Goal: Transaction & Acquisition: Purchase product/service

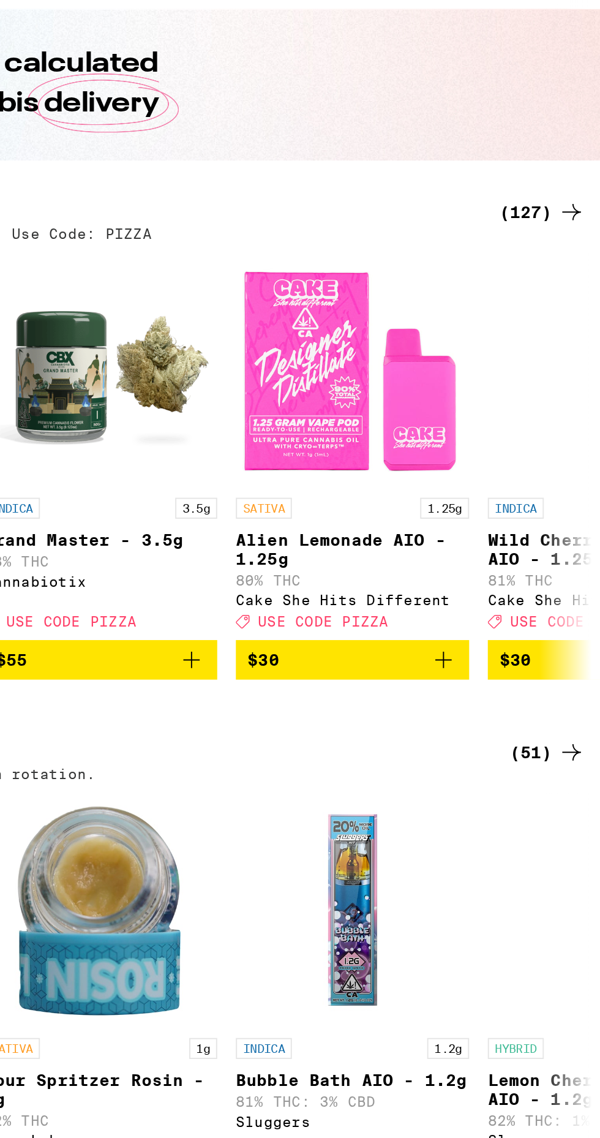
click at [566, 243] on div "(127)" at bounding box center [567, 243] width 45 height 15
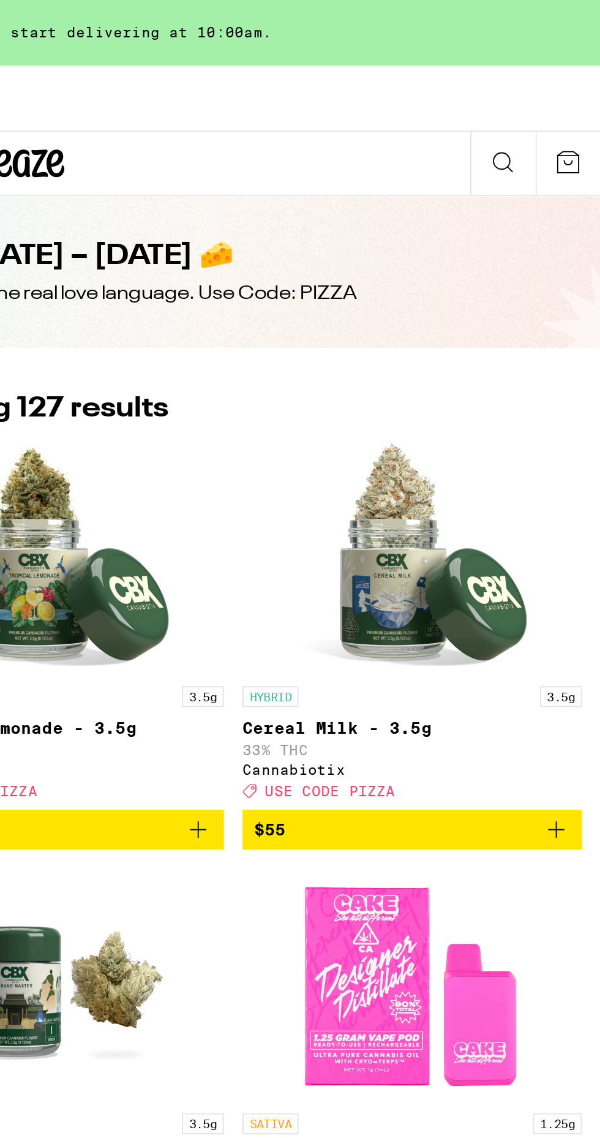
click at [585, 241] on link "HYBRID 3.5g Cereal Milk - 3.5g 33% THC Cannabiotix Deal Created with Sketch. US…" at bounding box center [501, 329] width 178 height 194
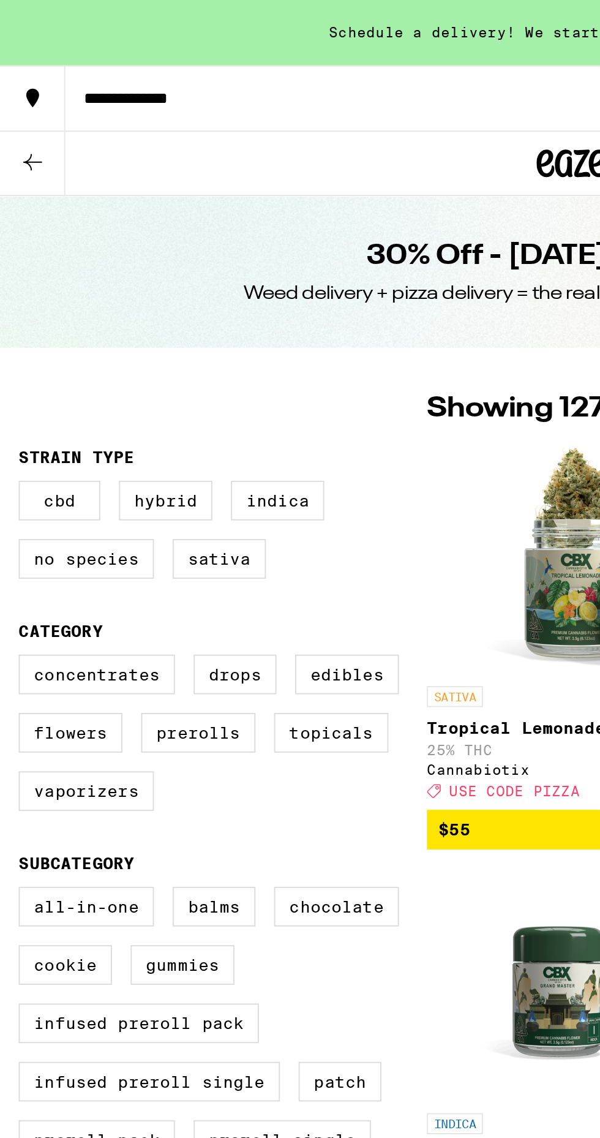
click at [94, 266] on label "Hybrid" at bounding box center [86, 262] width 49 height 21
click at [13, 255] on input "Hybrid" at bounding box center [12, 254] width 1 height 1
checkbox input "true"
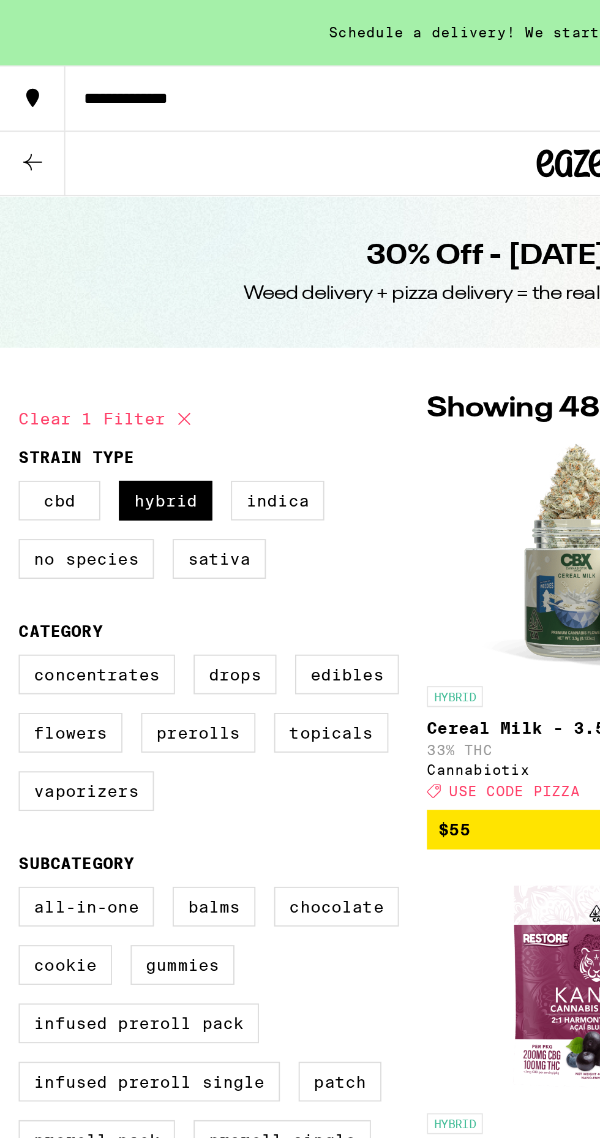
click at [40, 383] on label "Flowers" at bounding box center [37, 384] width 55 height 21
click at [13, 346] on input "Flowers" at bounding box center [12, 345] width 1 height 1
checkbox input "true"
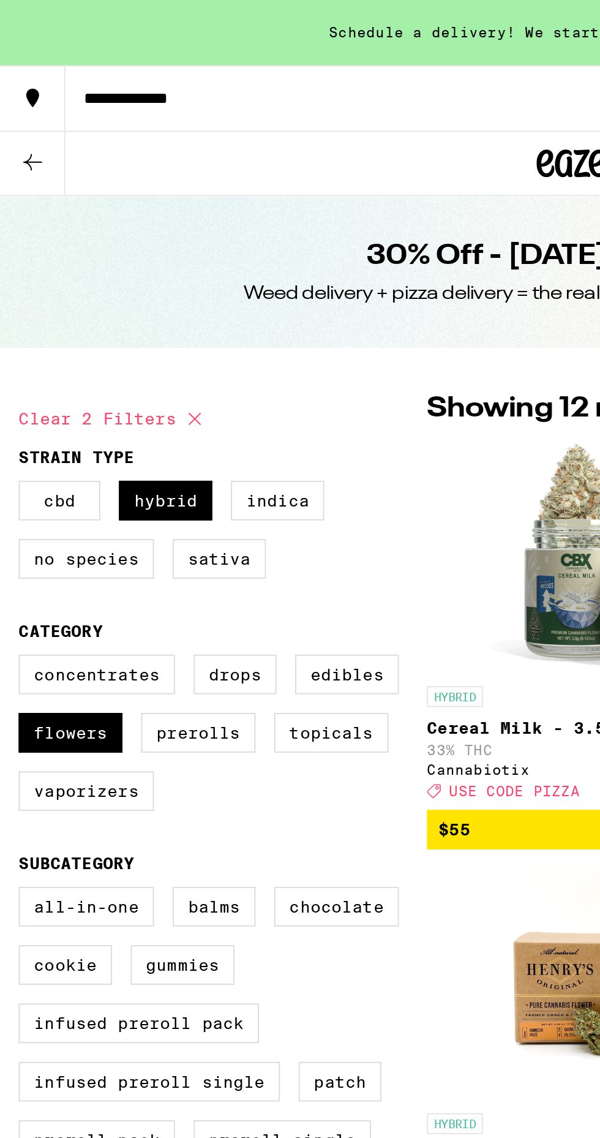
click at [51, 349] on label "Concentrates" at bounding box center [51, 354] width 82 height 21
click at [13, 346] on input "Concentrates" at bounding box center [12, 345] width 1 height 1
checkbox input "true"
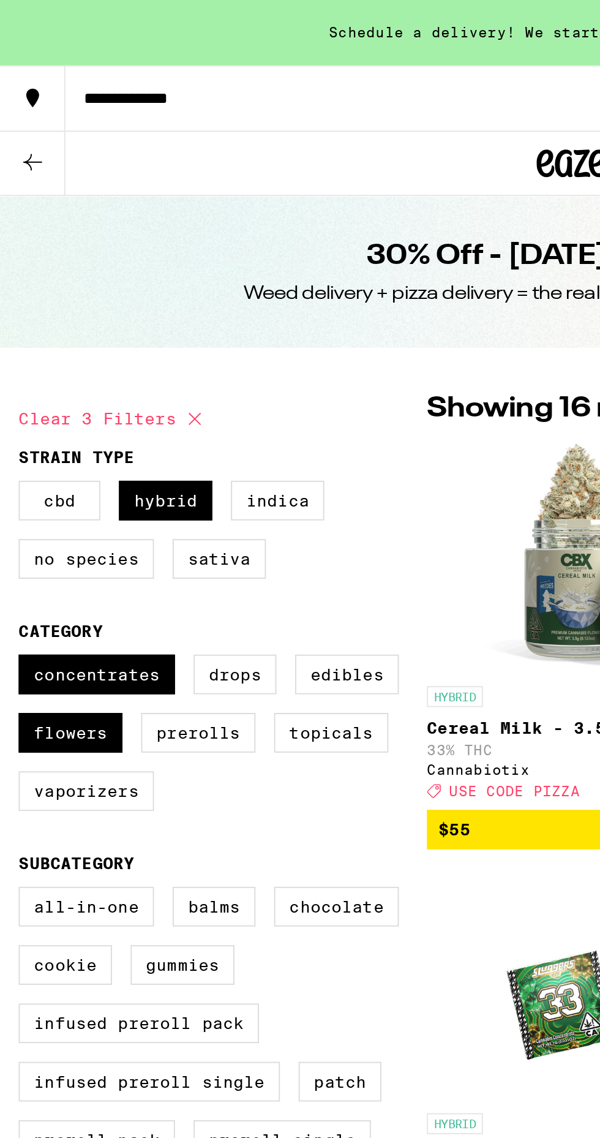
click at [100, 383] on label "Prerolls" at bounding box center [104, 384] width 60 height 21
click at [13, 346] on input "Prerolls" at bounding box center [12, 345] width 1 height 1
checkbox input "true"
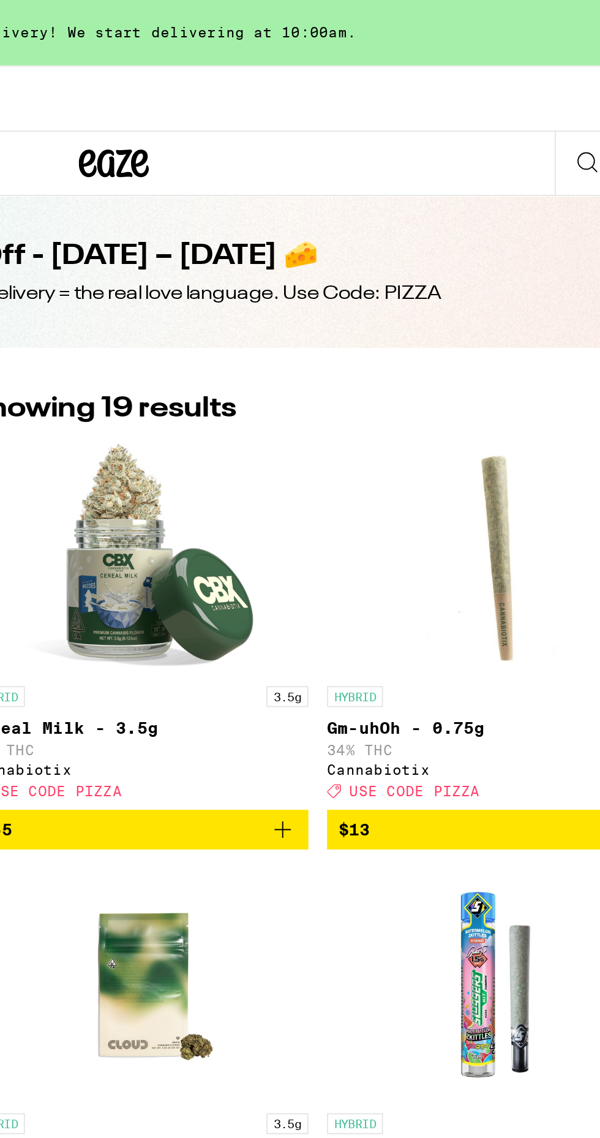
click at [383, 431] on icon "Add to bag" at bounding box center [389, 435] width 15 height 15
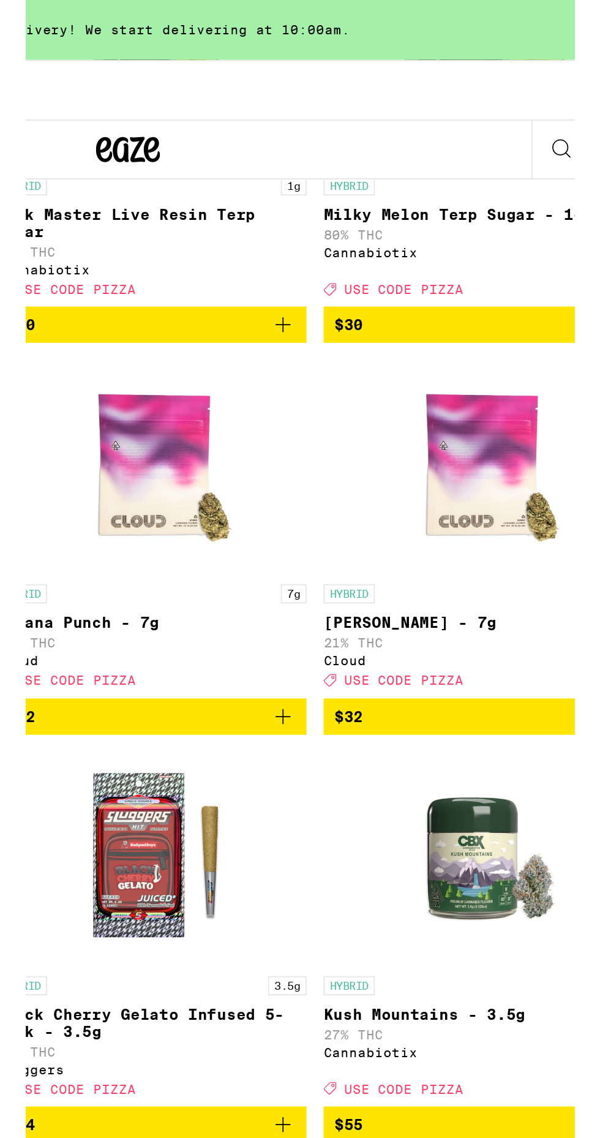
scroll to position [1150, 0]
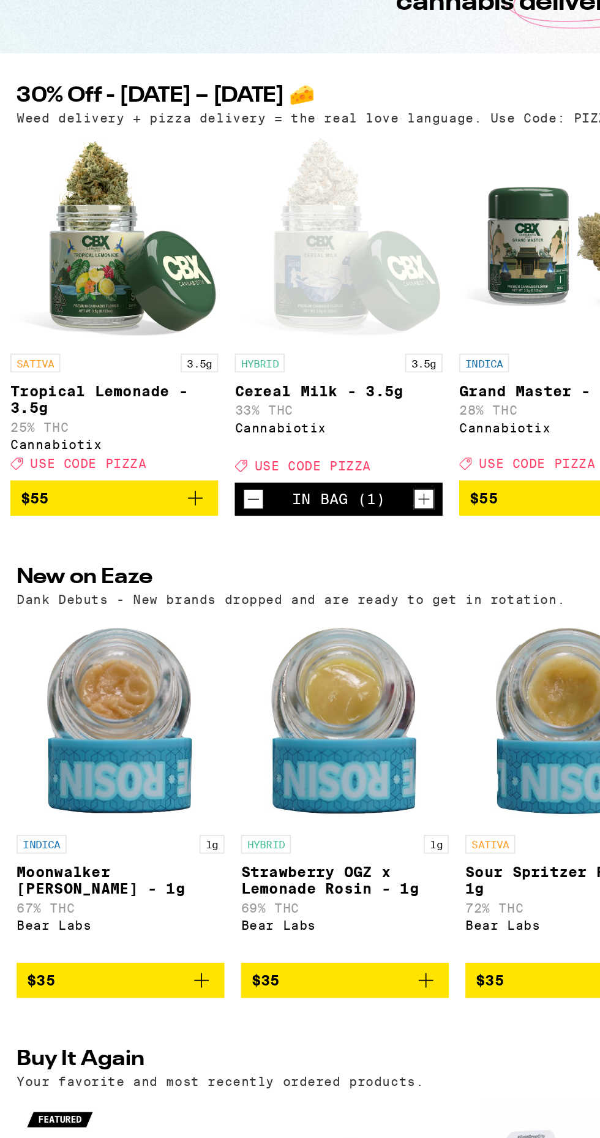
click at [301, 440] on div "Cannabiotix" at bounding box center [332, 438] width 123 height 8
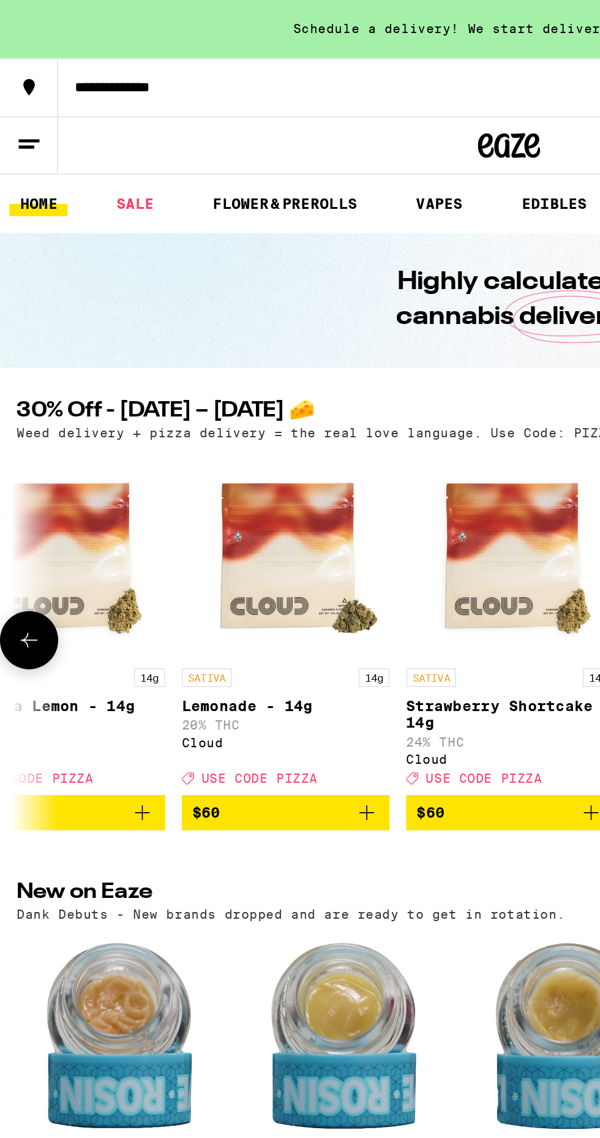
scroll to position [0, 16222]
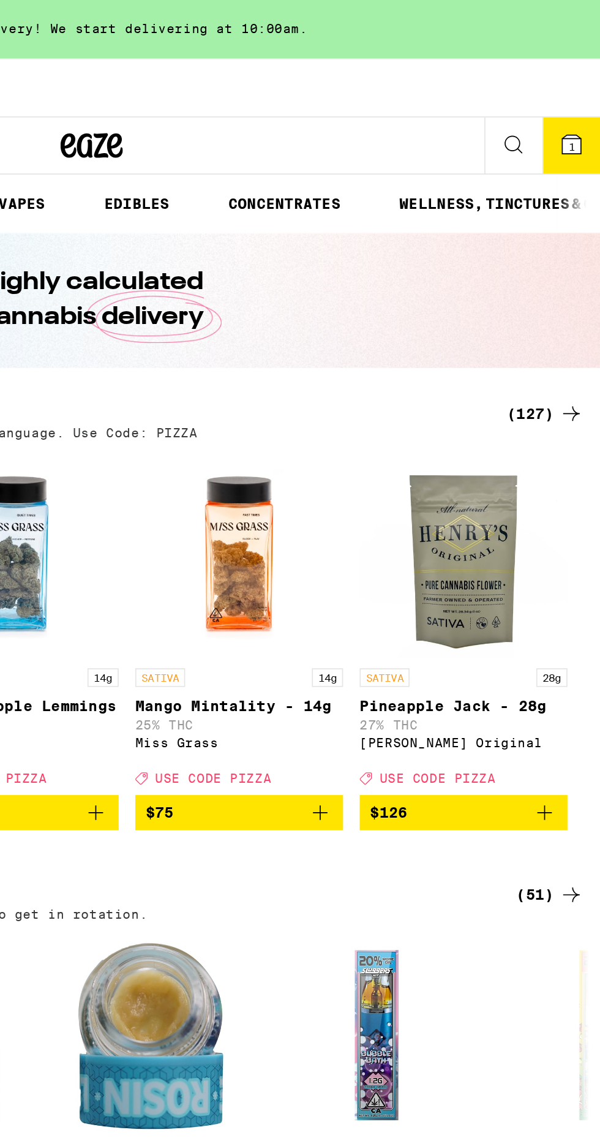
click at [570, 238] on div "(127)" at bounding box center [567, 243] width 45 height 15
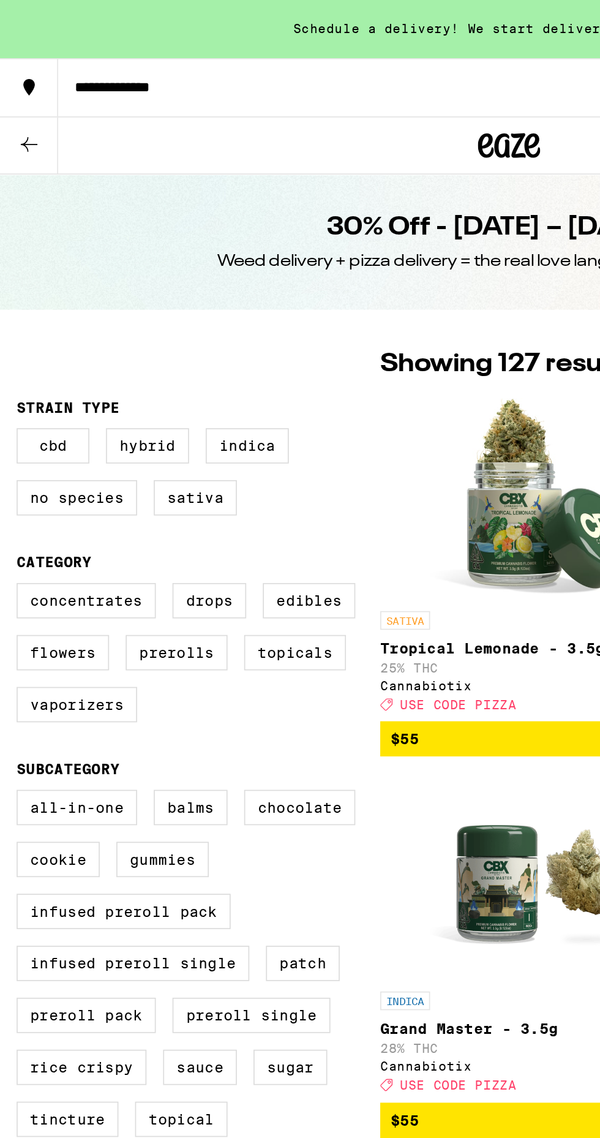
click at [90, 264] on label "Hybrid" at bounding box center [86, 262] width 49 height 21
click at [13, 255] on input "Hybrid" at bounding box center [12, 254] width 1 height 1
checkbox input "true"
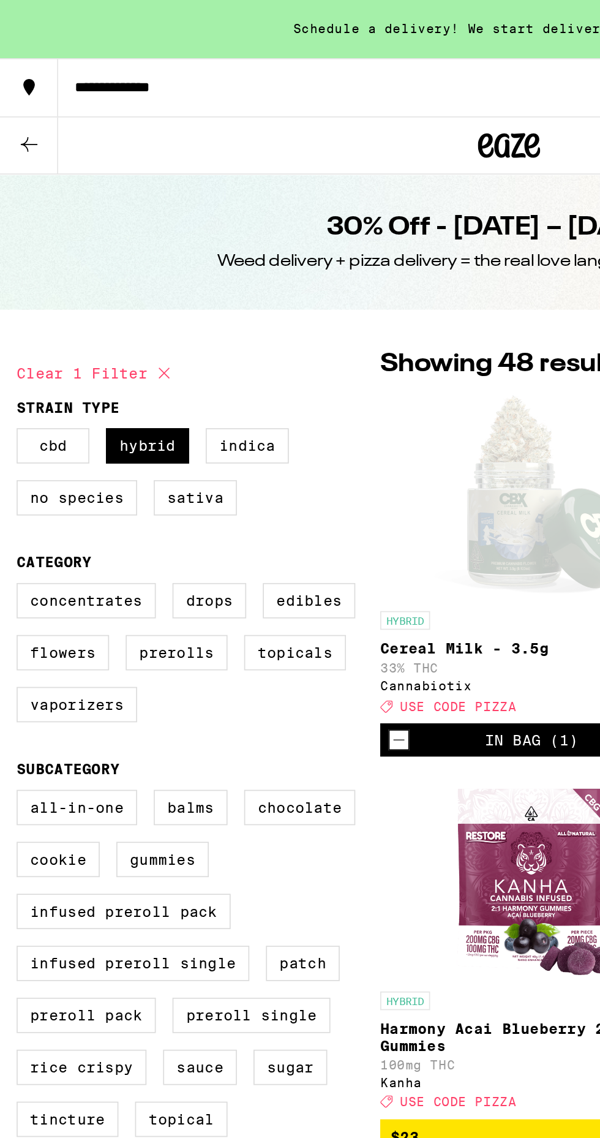
click at [45, 359] on label "Concentrates" at bounding box center [51, 354] width 82 height 21
click at [13, 346] on input "Concentrates" at bounding box center [12, 345] width 1 height 1
checkbox input "true"
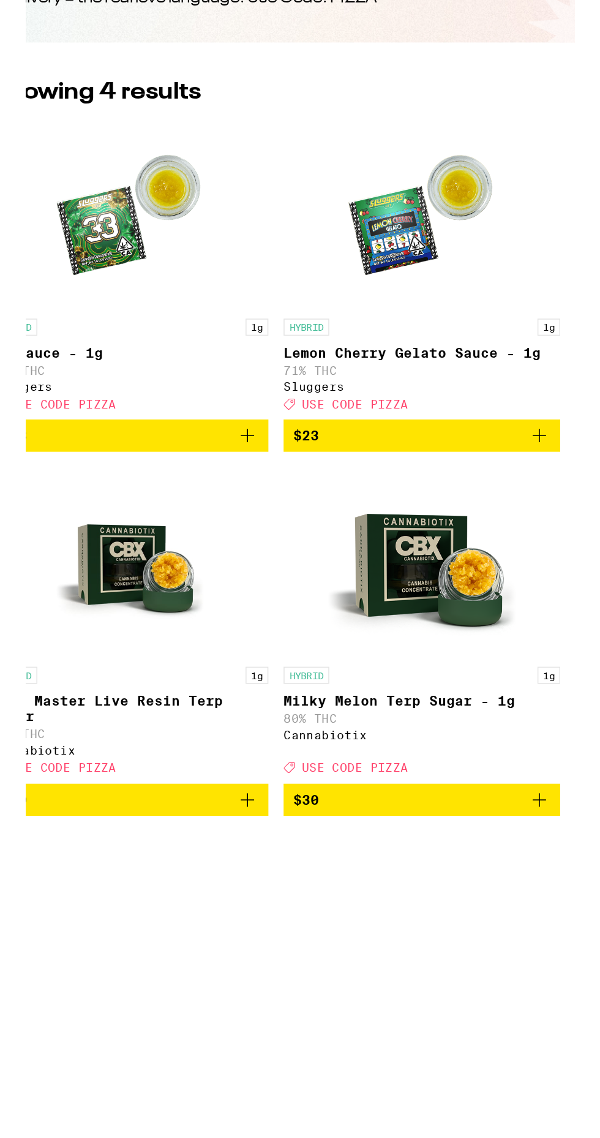
click at [580, 676] on icon "Add to bag" at bounding box center [577, 670] width 15 height 15
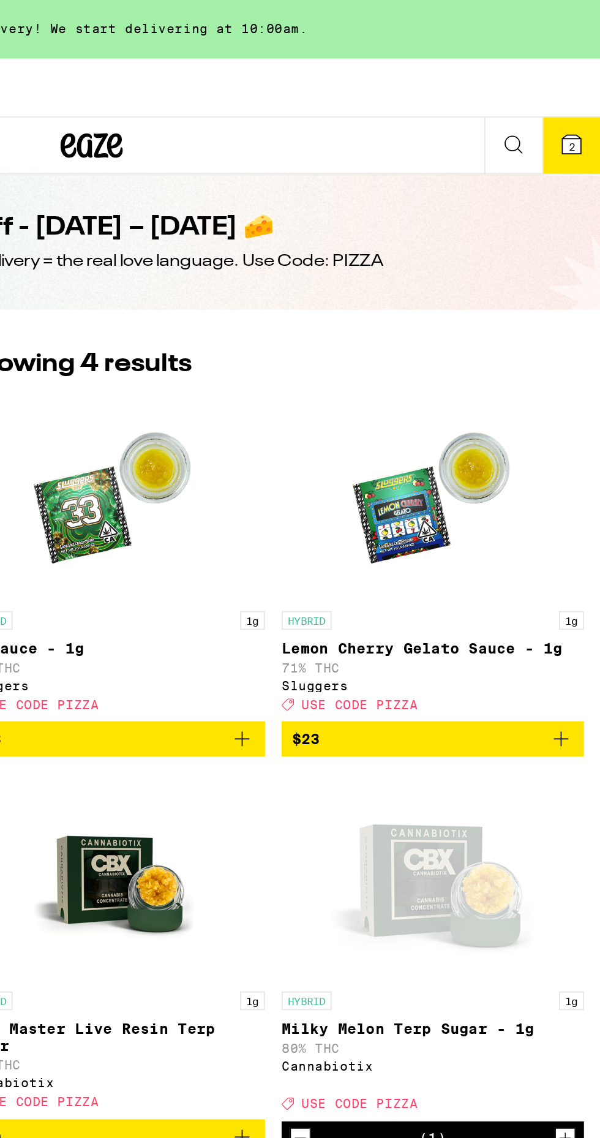
click at [583, 86] on span "2" at bounding box center [583, 86] width 4 height 7
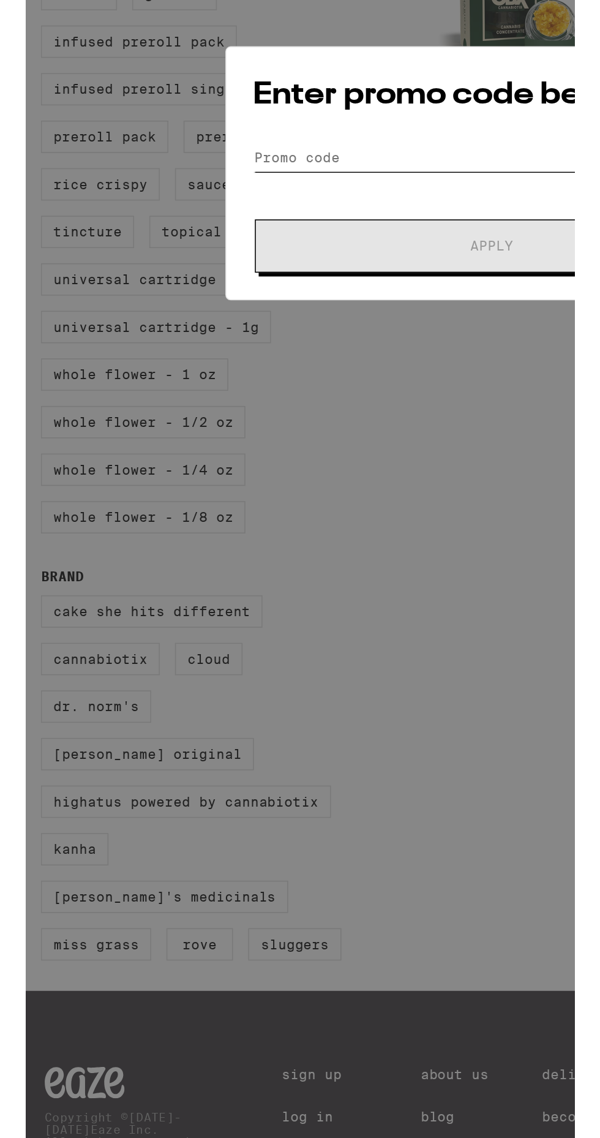
click at [202, 619] on input "Promo Code" at bounding box center [299, 612] width 307 height 18
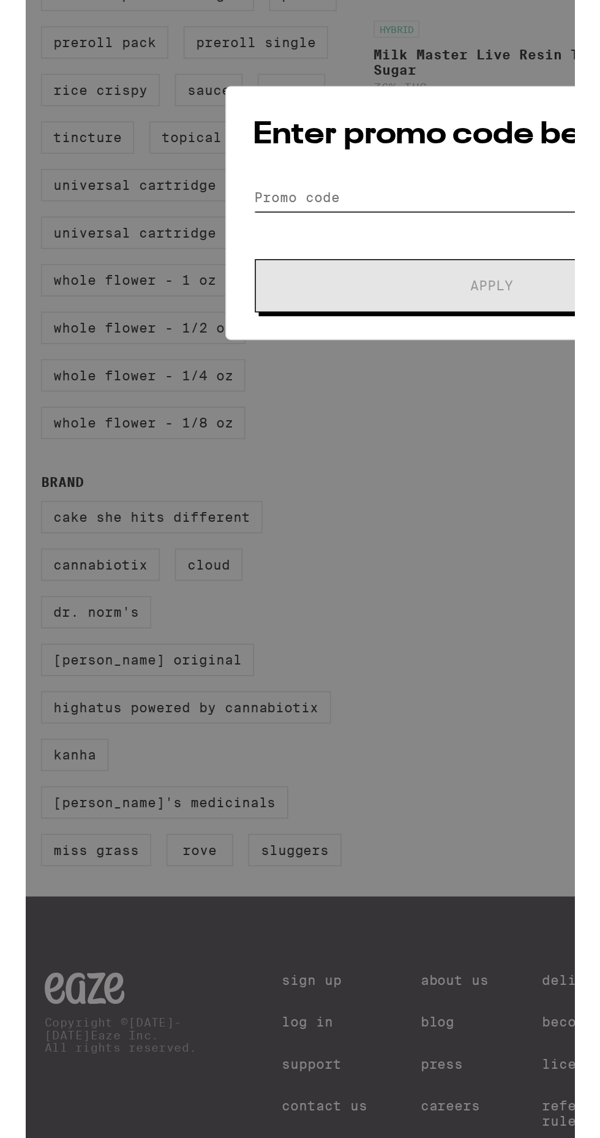
scroll to position [95, 0]
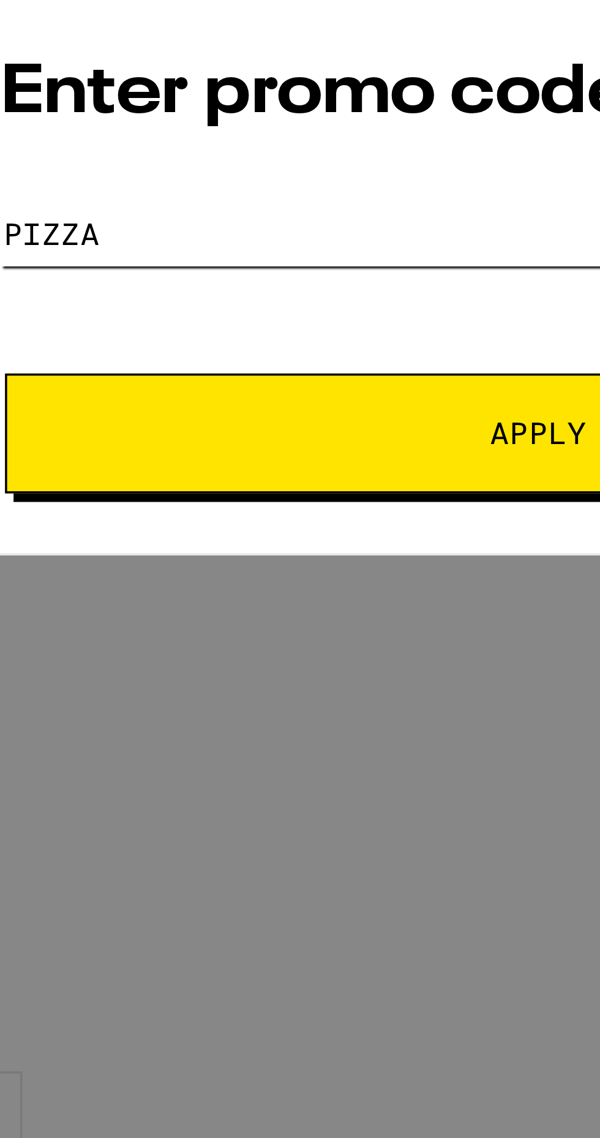
type input "Pizza"
click at [281, 615] on span "Apply" at bounding box center [300, 616] width 221 height 9
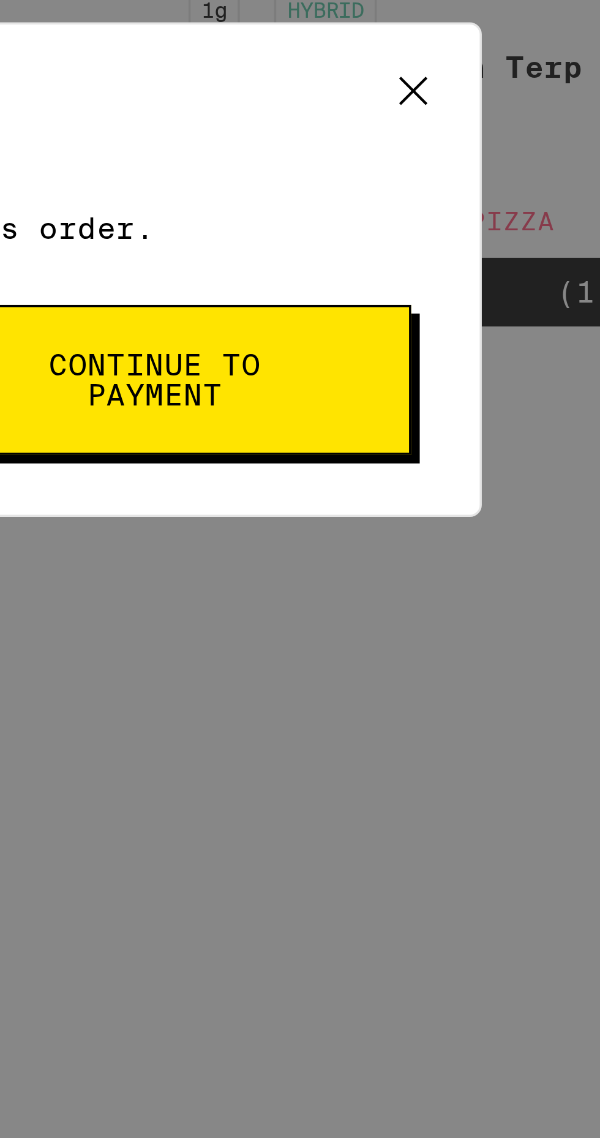
click at [407, 601] on span "Continue to payment" at bounding box center [378, 600] width 62 height 17
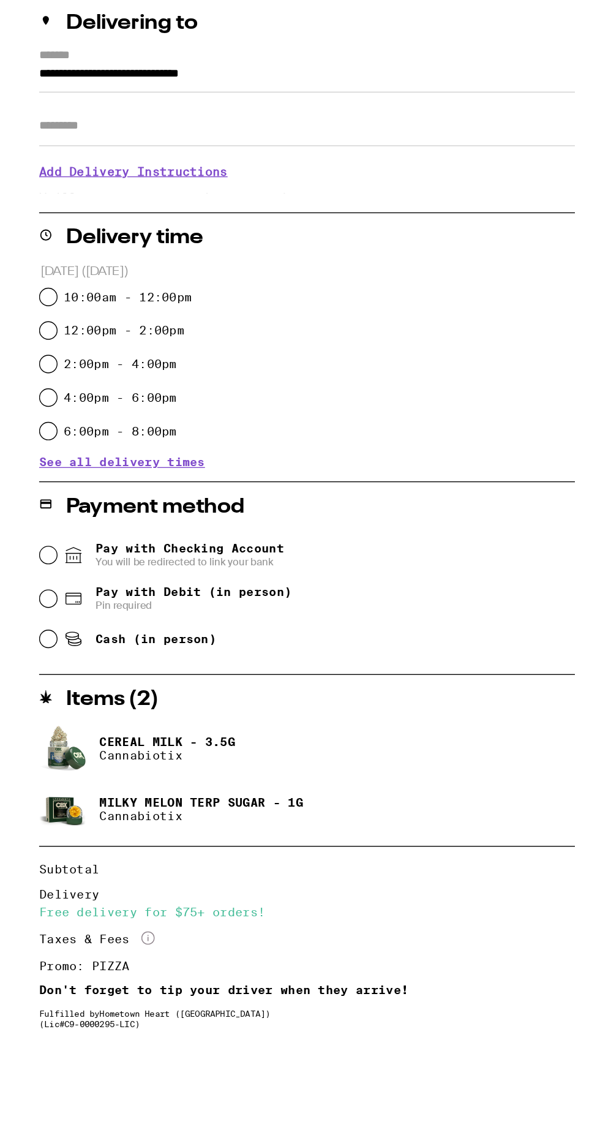
click at [32, 527] on label "6:00pm - 8:00pm" at bounding box center [69, 523] width 83 height 10
click at [23, 527] on input "6:00pm - 8:00pm" at bounding box center [16, 523] width 12 height 12
radio input "true"
click at [35, 647] on icon at bounding box center [34, 646] width 11 height 8
click at [23, 647] on input "Pay with Debit (in person) Pin required" at bounding box center [16, 645] width 12 height 12
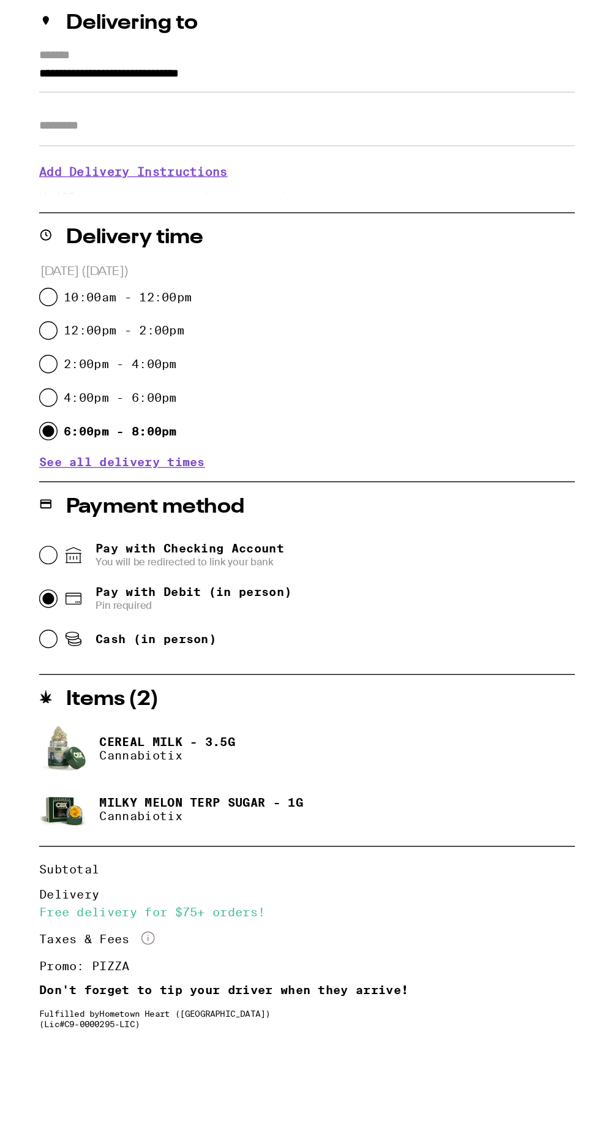
radio input "true"
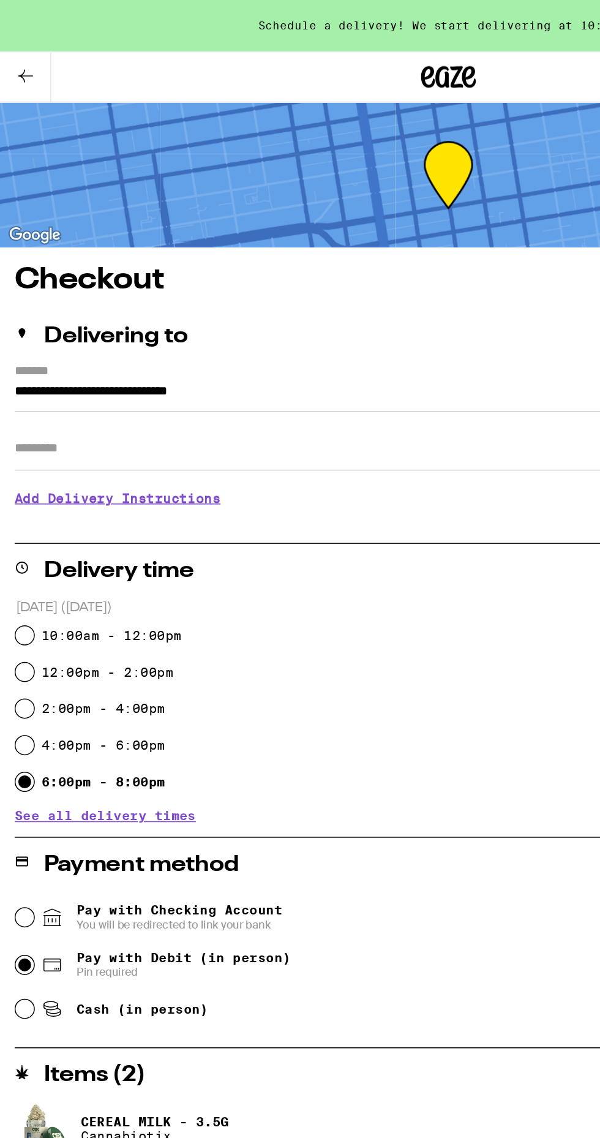
click at [76, 298] on input "Apt/Suite" at bounding box center [300, 299] width 581 height 29
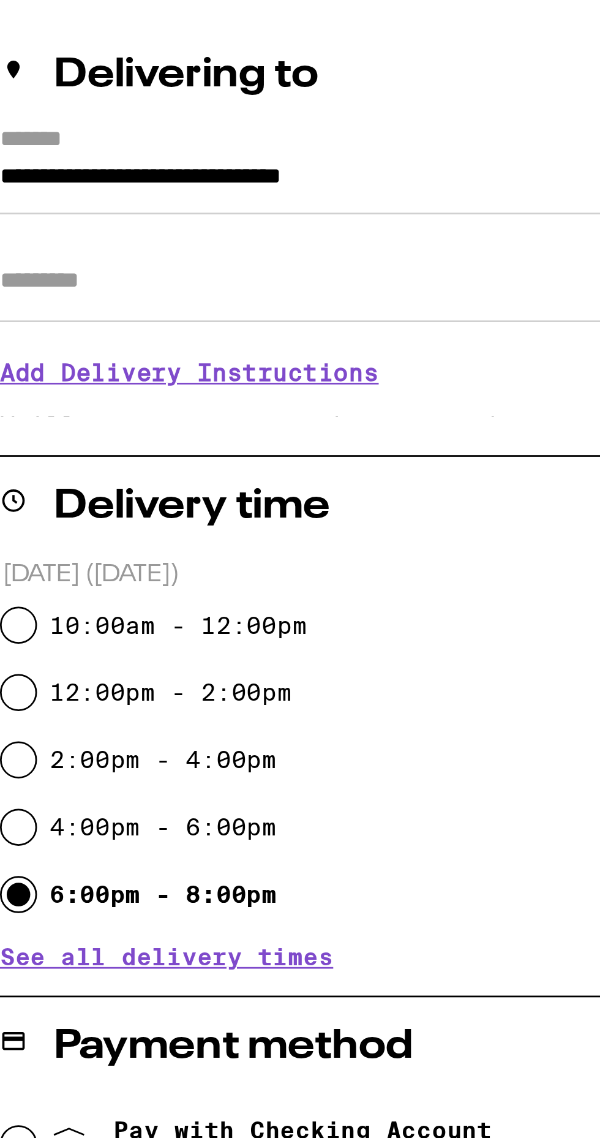
type input "***"
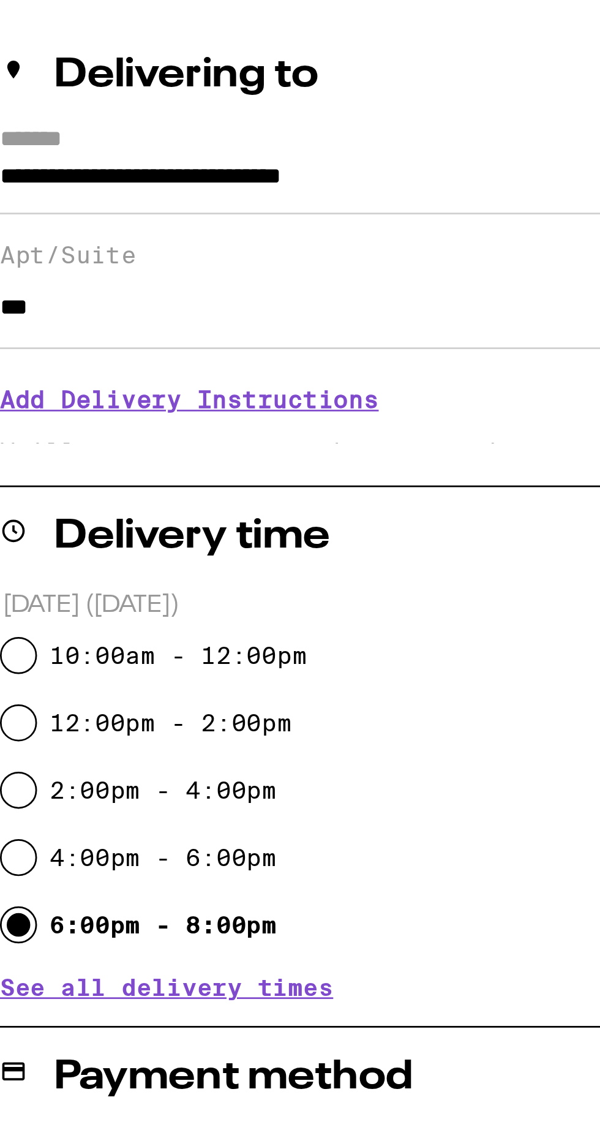
click at [102, 348] on h3 "Add Delivery Instructions" at bounding box center [300, 343] width 581 height 28
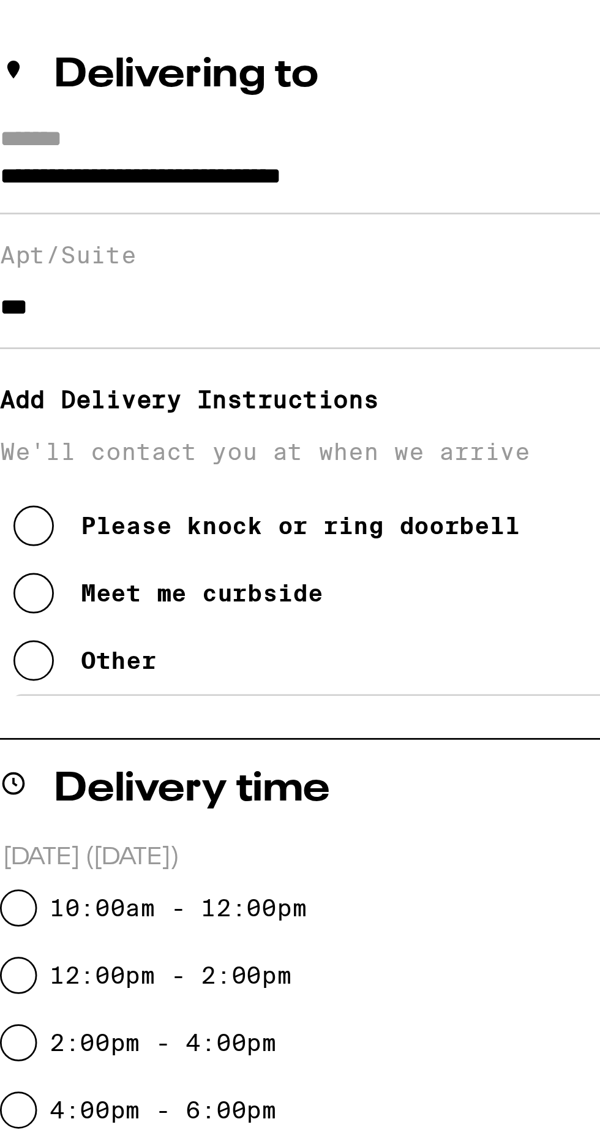
click at [28, 445] on icon at bounding box center [22, 438] width 15 height 15
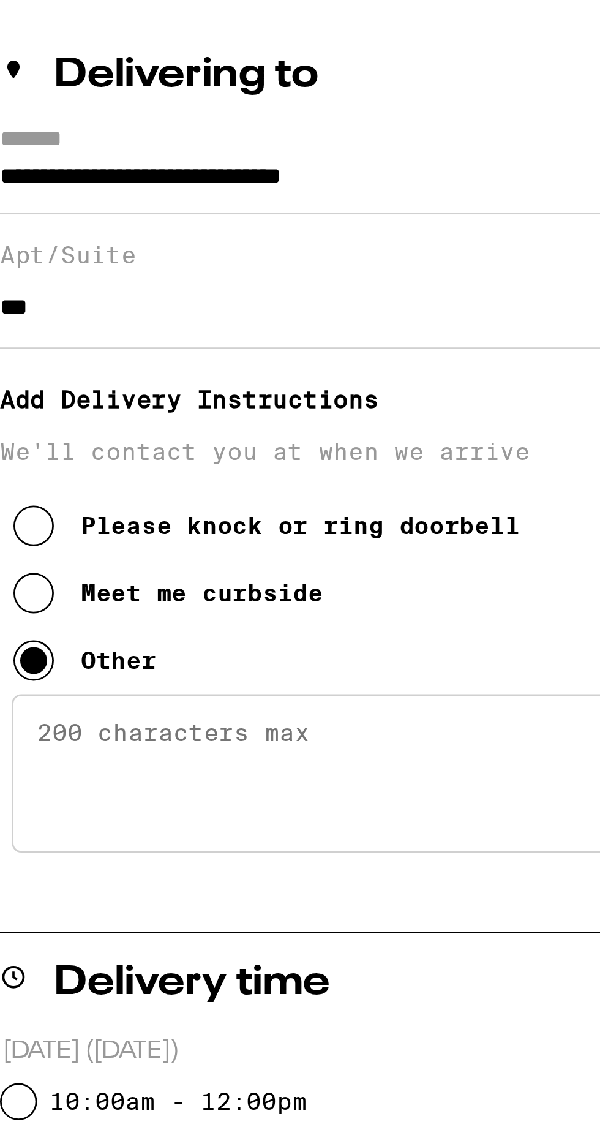
click at [57, 473] on textarea "Enter any other delivery instructions you want driver to know" at bounding box center [300, 479] width 572 height 58
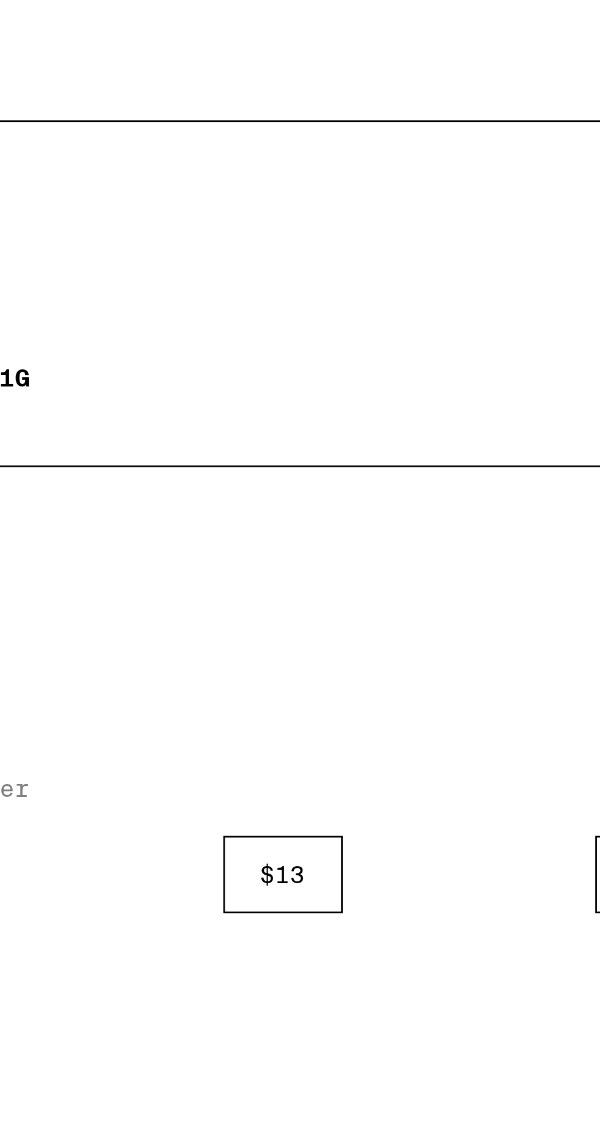
scroll to position [339, 0]
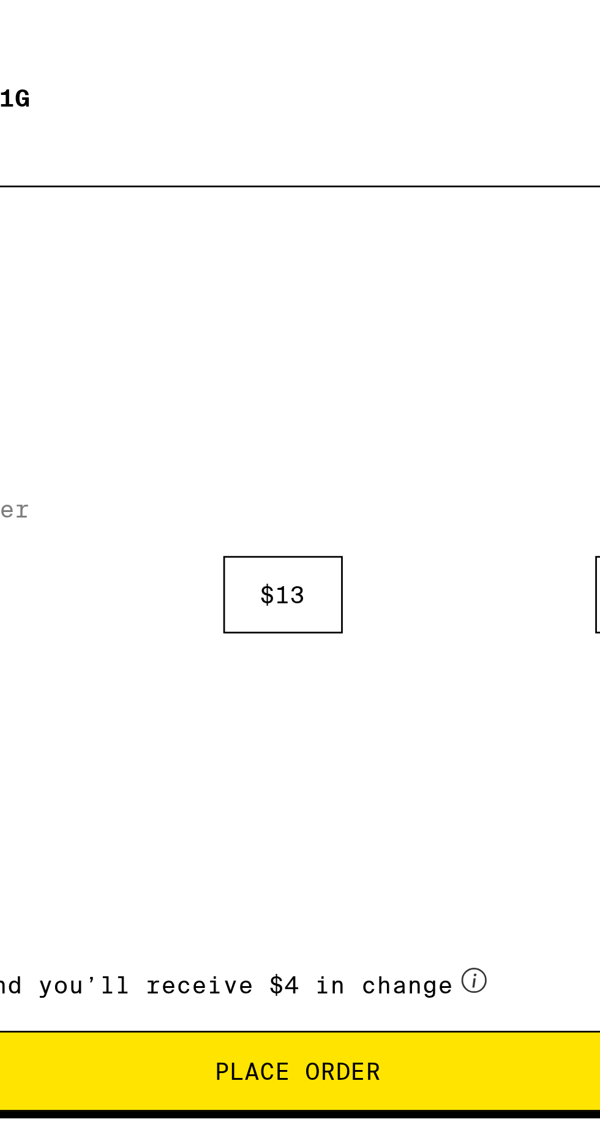
type textarea "Please dial 033 on the keypad for entry, no # needed. I am disabled please deli…"
click at [337, 1109] on button "Place Order" at bounding box center [300, 1113] width 581 height 29
